Goal: Information Seeking & Learning: Check status

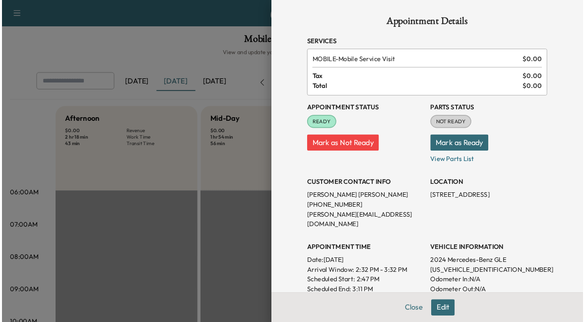
scroll to position [288, 0]
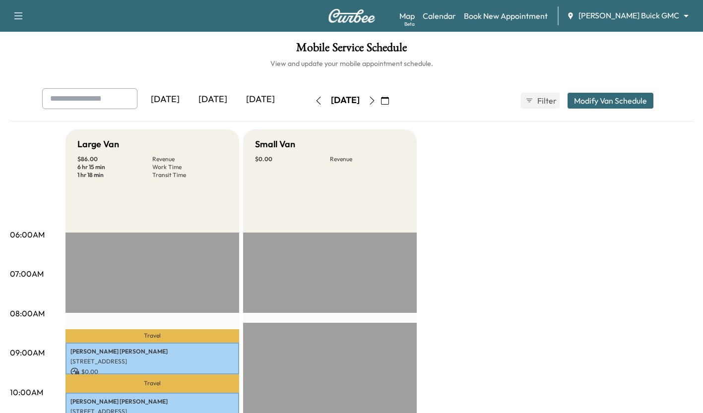
click at [218, 110] on div "[DATE]" at bounding box center [213, 99] width 48 height 23
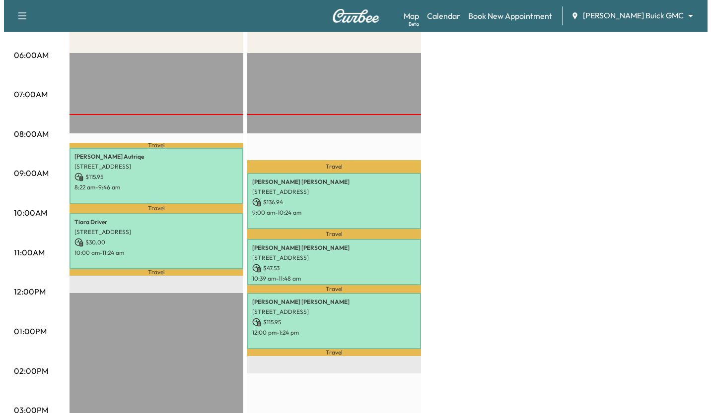
scroll to position [180, 0]
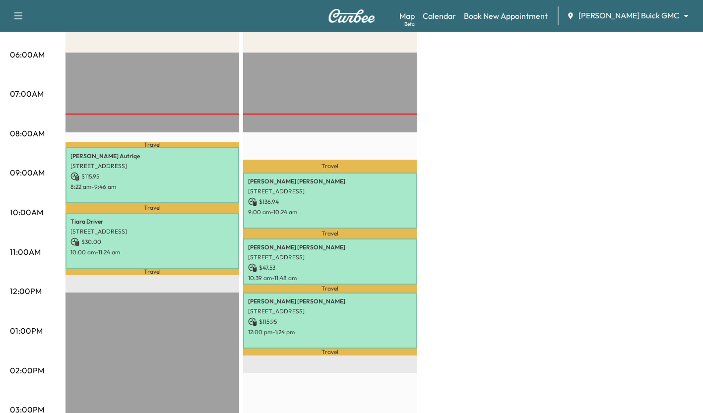
click at [101, 173] on p "$ 115.95" at bounding box center [152, 176] width 164 height 9
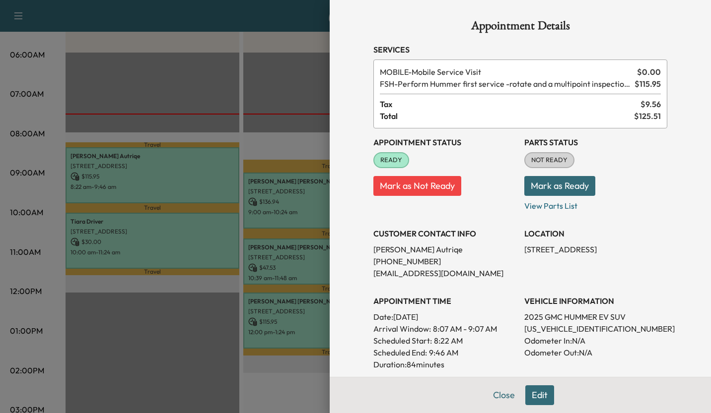
click at [127, 89] on div at bounding box center [355, 206] width 711 height 413
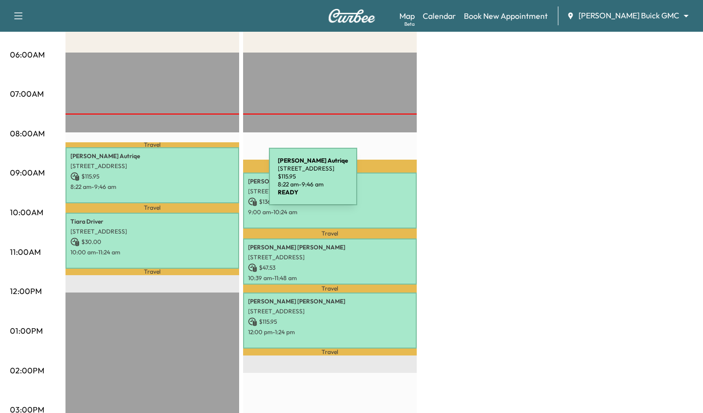
click at [194, 183] on p "8:22 am - 9:46 am" at bounding box center [152, 187] width 164 height 8
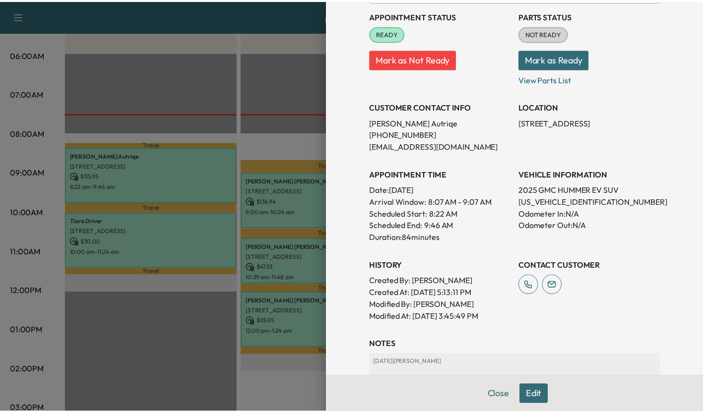
scroll to position [128, 0]
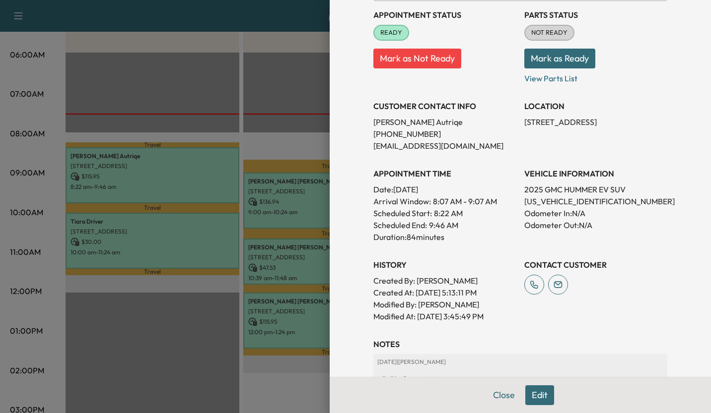
click at [489, 255] on div "History Created By : [PERSON_NAME] Created At : [DATE] 5:13:11 PM Modified By :…" at bounding box center [444, 286] width 143 height 71
click at [198, 314] on div at bounding box center [355, 206] width 711 height 413
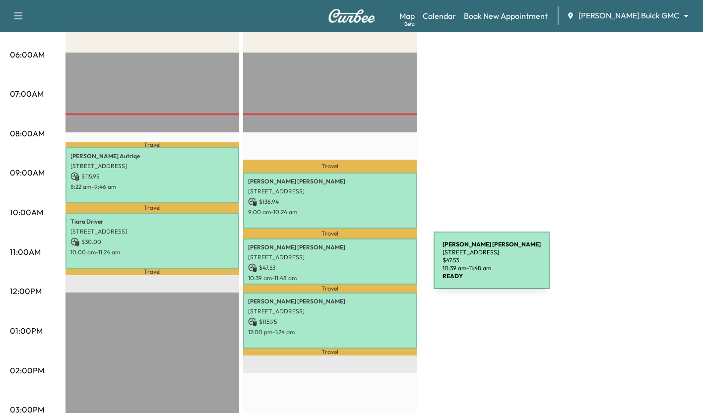
click at [359, 266] on p "$ 47.53" at bounding box center [330, 267] width 164 height 9
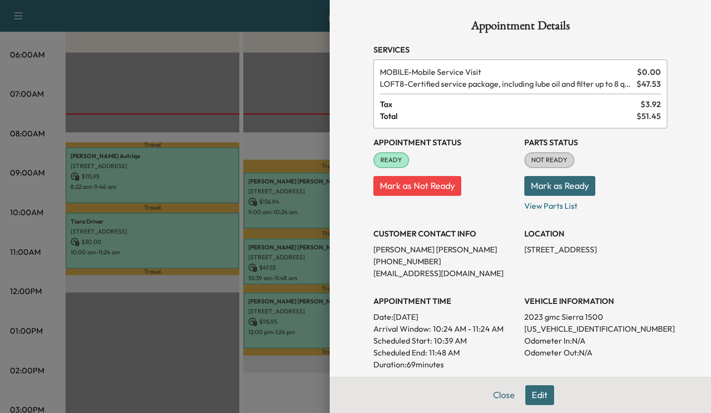
click at [235, 324] on div at bounding box center [355, 206] width 711 height 413
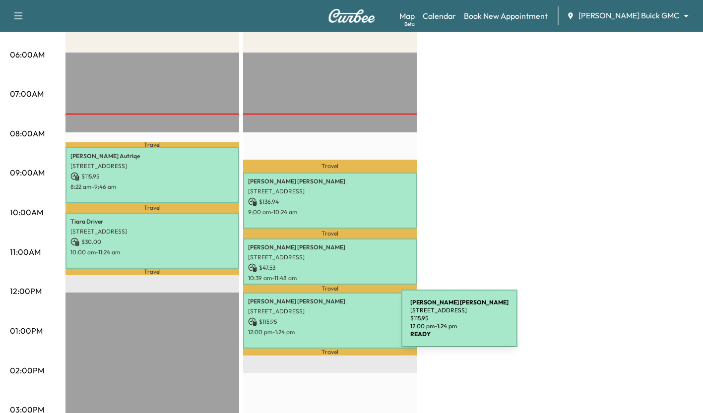
click at [327, 324] on div "Christopher Faulkner 5155 SPANISH OAKS, FRISCO, TX 75034, USA $ 115.95 12:00 pm…" at bounding box center [330, 321] width 174 height 56
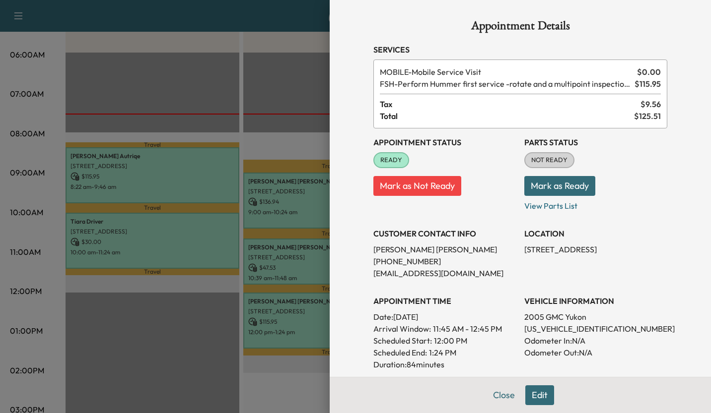
click at [206, 304] on div at bounding box center [355, 206] width 711 height 413
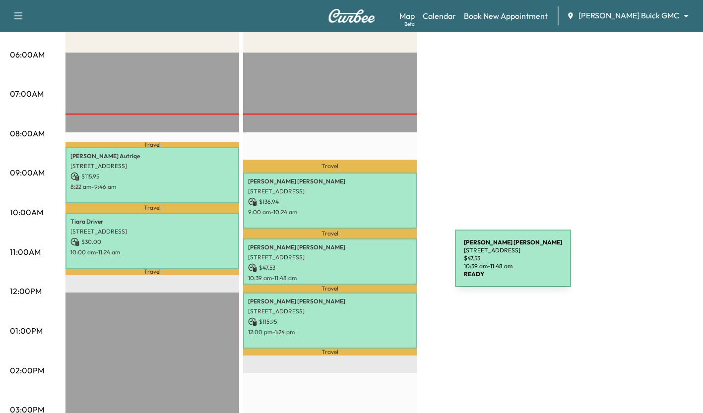
click at [381, 264] on p "$ 47.53" at bounding box center [330, 267] width 164 height 9
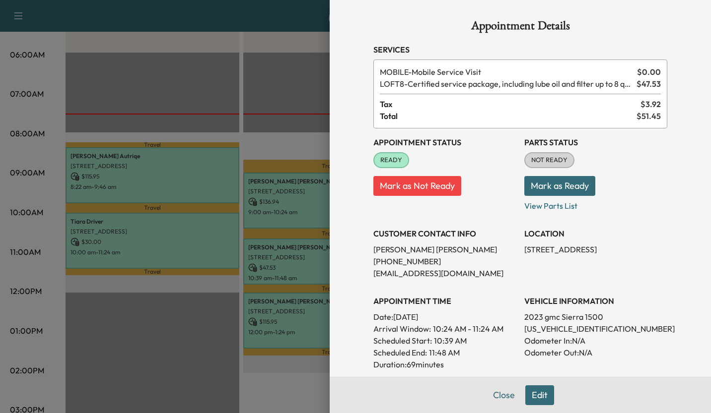
click at [293, 278] on div at bounding box center [355, 206] width 711 height 413
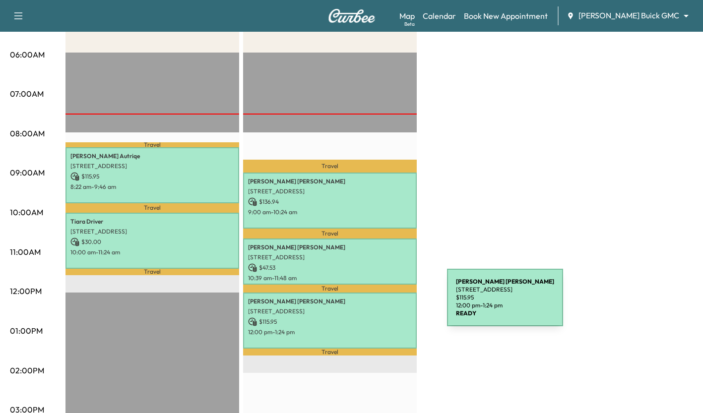
click at [373, 304] on div "Christopher Faulkner 5155 SPANISH OAKS, FRISCO, TX 75034, USA $ 115.95 12:00 pm…" at bounding box center [330, 321] width 174 height 56
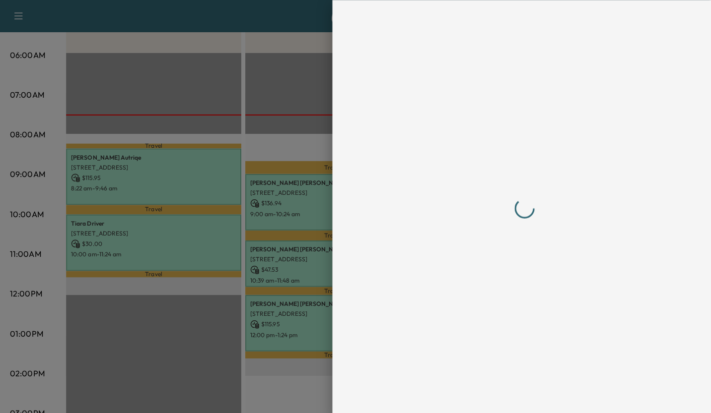
click at [297, 318] on div at bounding box center [355, 206] width 711 height 413
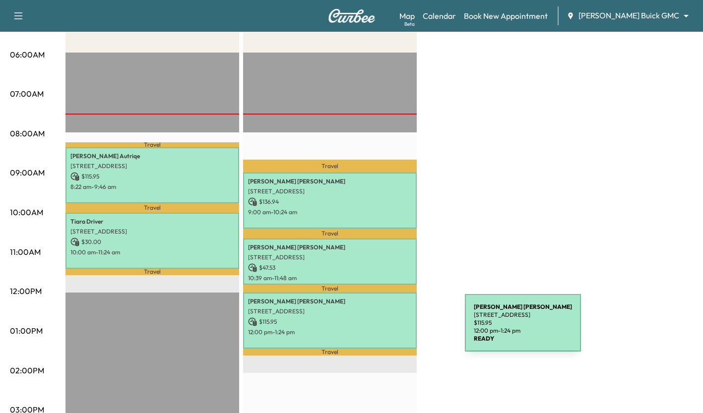
click at [294, 318] on p "$ 115.95" at bounding box center [330, 322] width 164 height 9
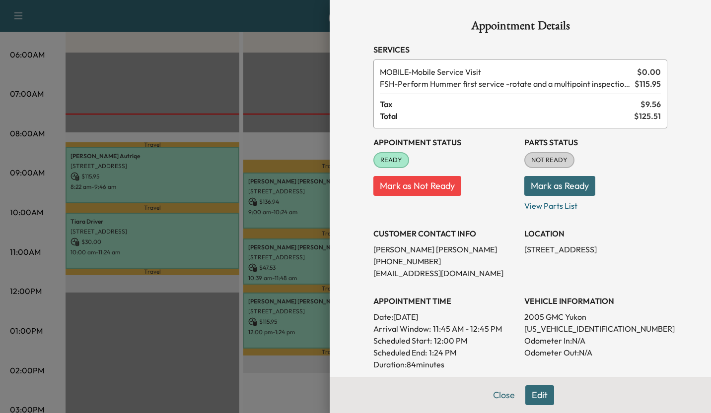
click at [283, 146] on div at bounding box center [355, 206] width 711 height 413
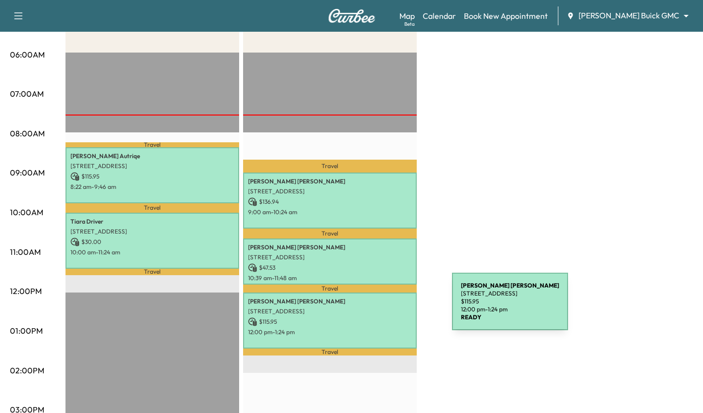
click at [378, 308] on p "5155 SPANISH OAKS, FRISCO, TX 75034, USA" at bounding box center [330, 312] width 164 height 8
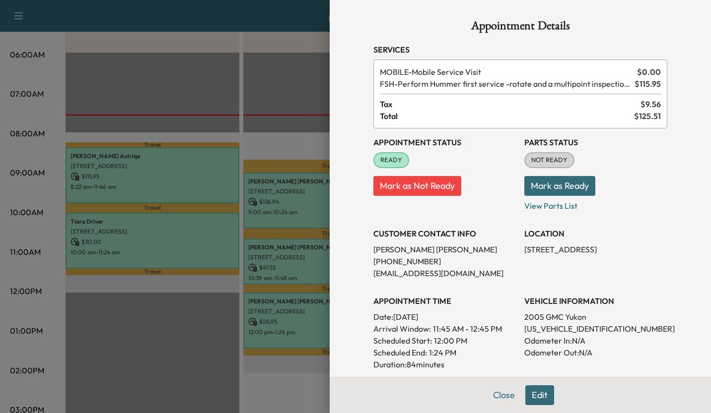
click at [281, 259] on div at bounding box center [355, 206] width 711 height 413
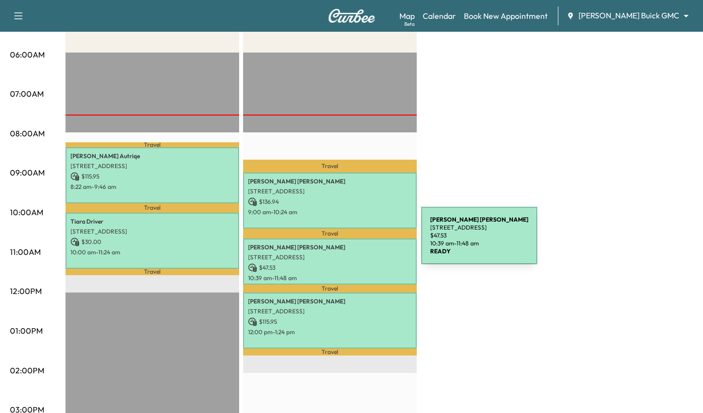
click at [347, 244] on p "Robert Torti" at bounding box center [330, 248] width 164 height 8
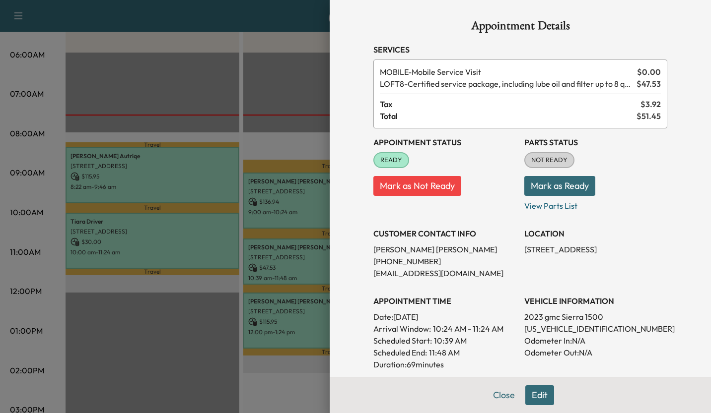
click at [295, 142] on div at bounding box center [355, 206] width 711 height 413
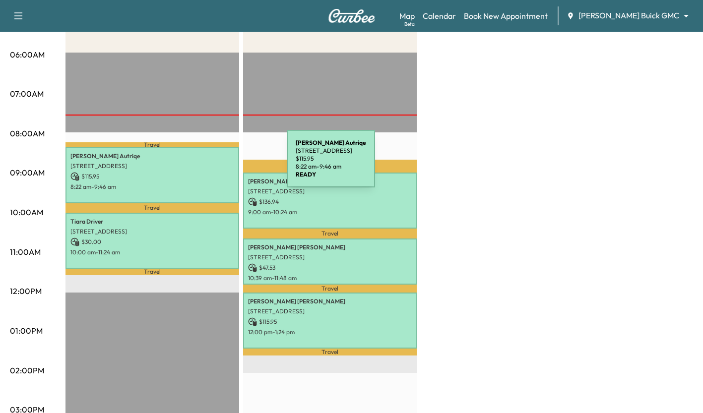
click at [212, 165] on p "4809 Sunnybrook Dr, Plano, TX 75093, USA" at bounding box center [152, 166] width 164 height 8
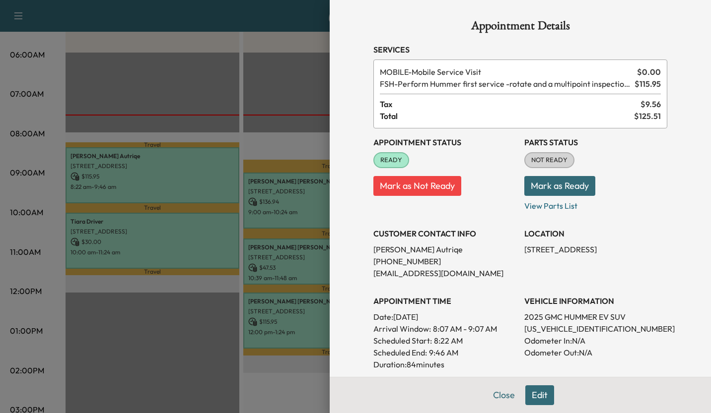
click at [165, 356] on div at bounding box center [355, 206] width 711 height 413
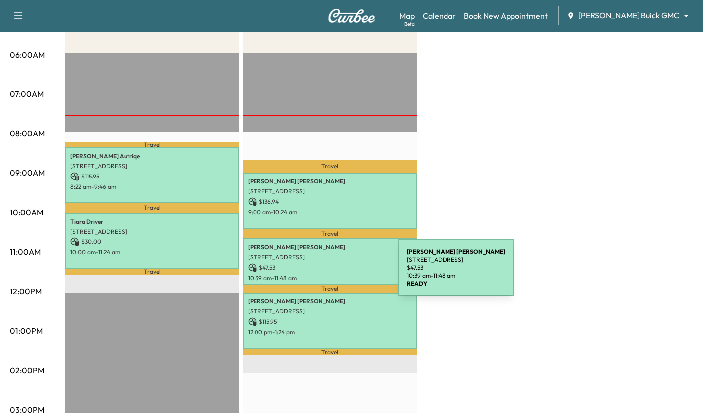
click at [324, 274] on p "10:39 am - 11:48 am" at bounding box center [330, 278] width 164 height 8
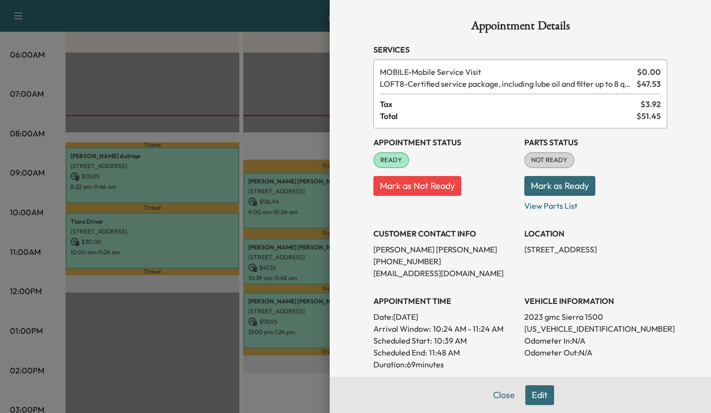
click at [198, 298] on div at bounding box center [355, 206] width 711 height 413
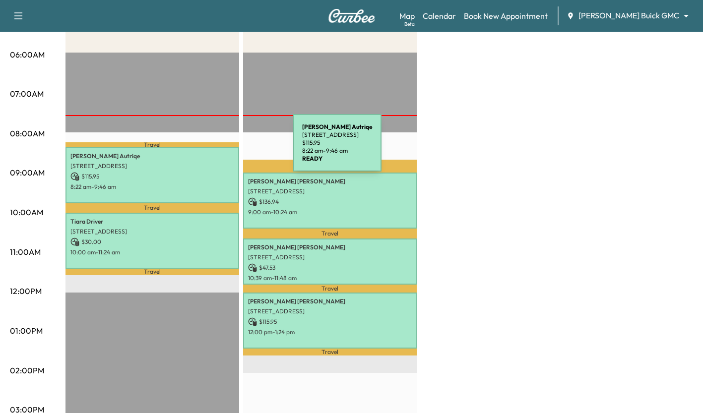
click at [219, 149] on div "Juan Autriqe 4809 Sunnybrook Dr, Plano, TX 75093, USA $ 115.95 8:22 am - 9:46 am" at bounding box center [152, 175] width 174 height 56
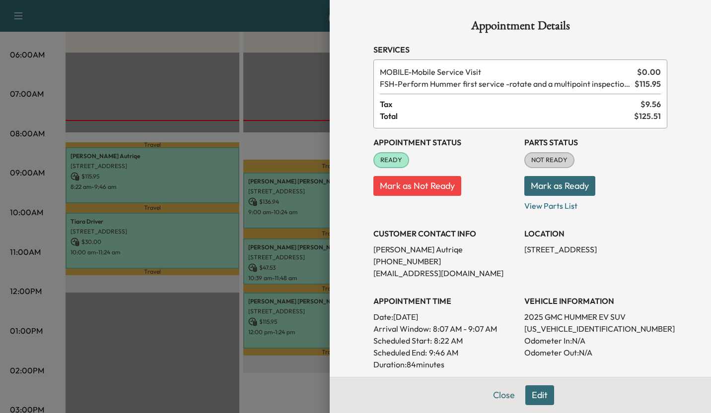
click at [297, 88] on div at bounding box center [355, 206] width 711 height 413
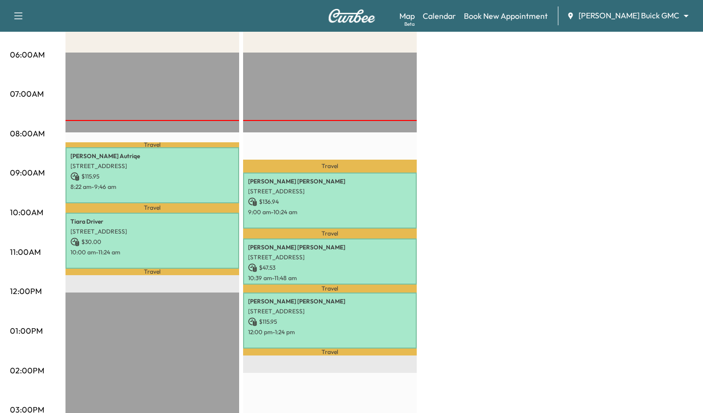
click at [205, 244] on p "$ 30.00" at bounding box center [152, 242] width 164 height 9
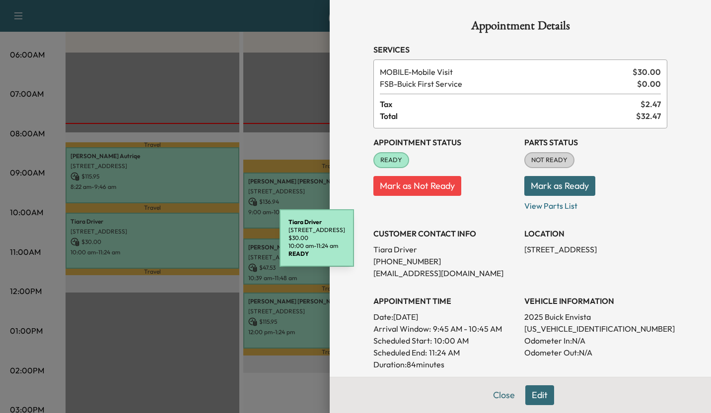
click at [194, 353] on div at bounding box center [355, 206] width 711 height 413
